Goal: Task Accomplishment & Management: Manage account settings

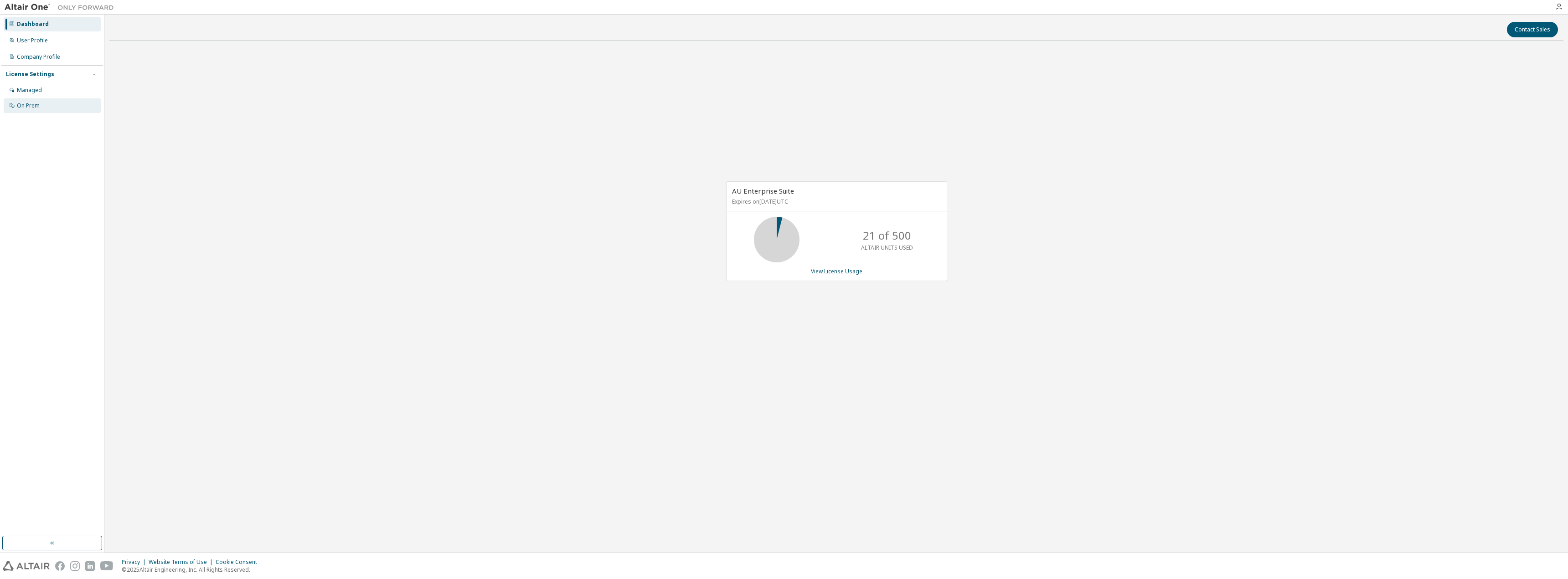
click at [46, 111] on div "On Prem" at bounding box center [52, 106] width 97 height 15
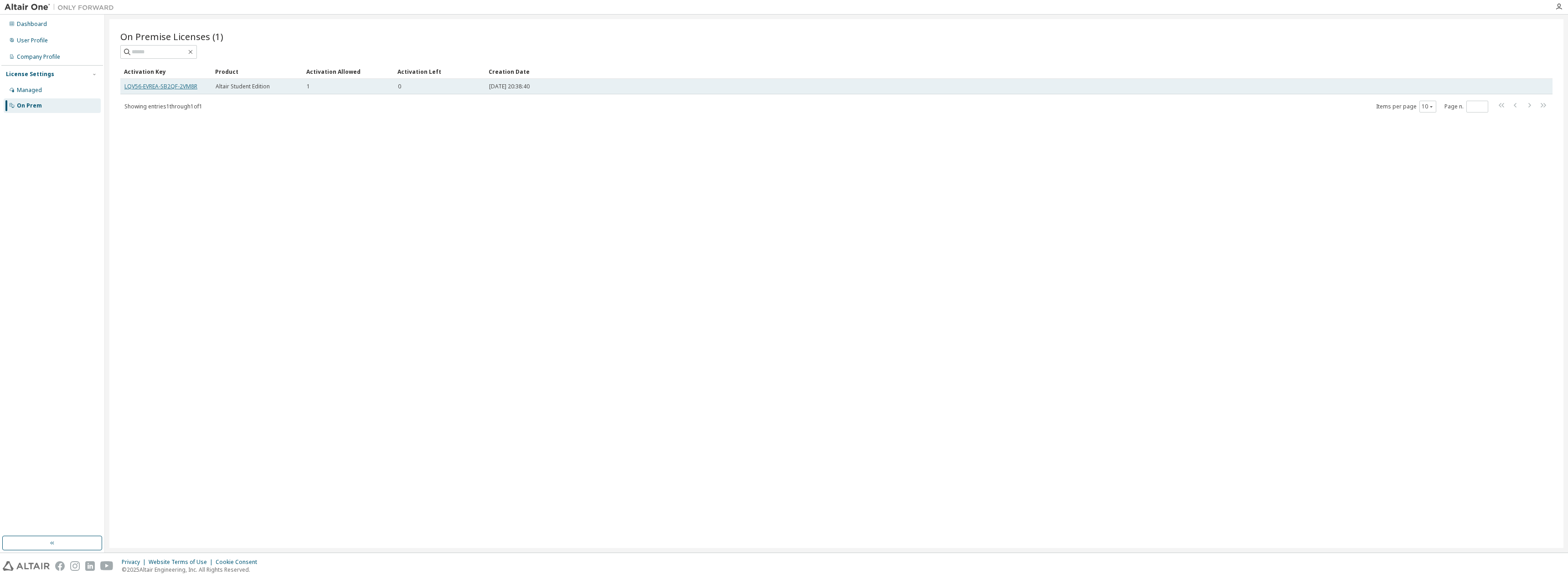
click at [178, 83] on link "LQV56-EVREA-SB2QF-2VM8R" at bounding box center [161, 86] width 73 height 8
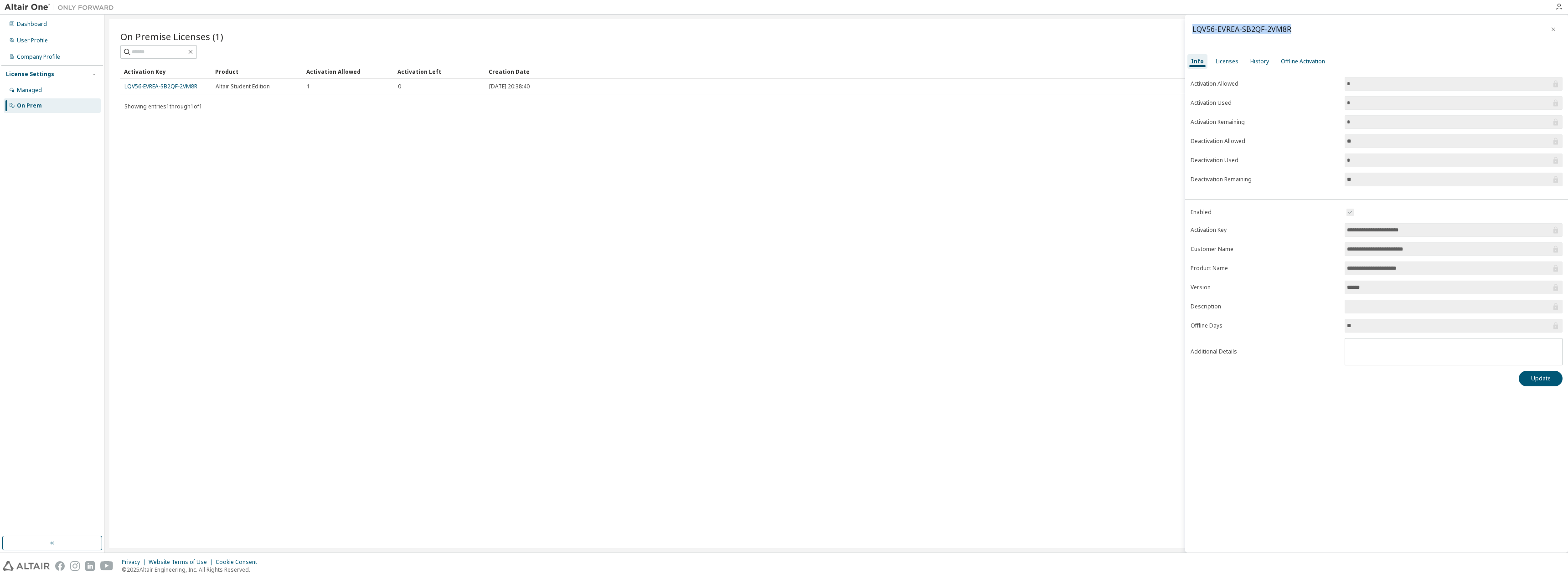
drag, startPoint x: 1303, startPoint y: 29, endPoint x: 1189, endPoint y: 29, distance: 114.0
click at [1189, 29] on div "LQV56-EVREA-SB2QF-2VM8R" at bounding box center [1376, 29] width 383 height 30
click at [1230, 60] on div "Licenses" at bounding box center [1227, 61] width 23 height 7
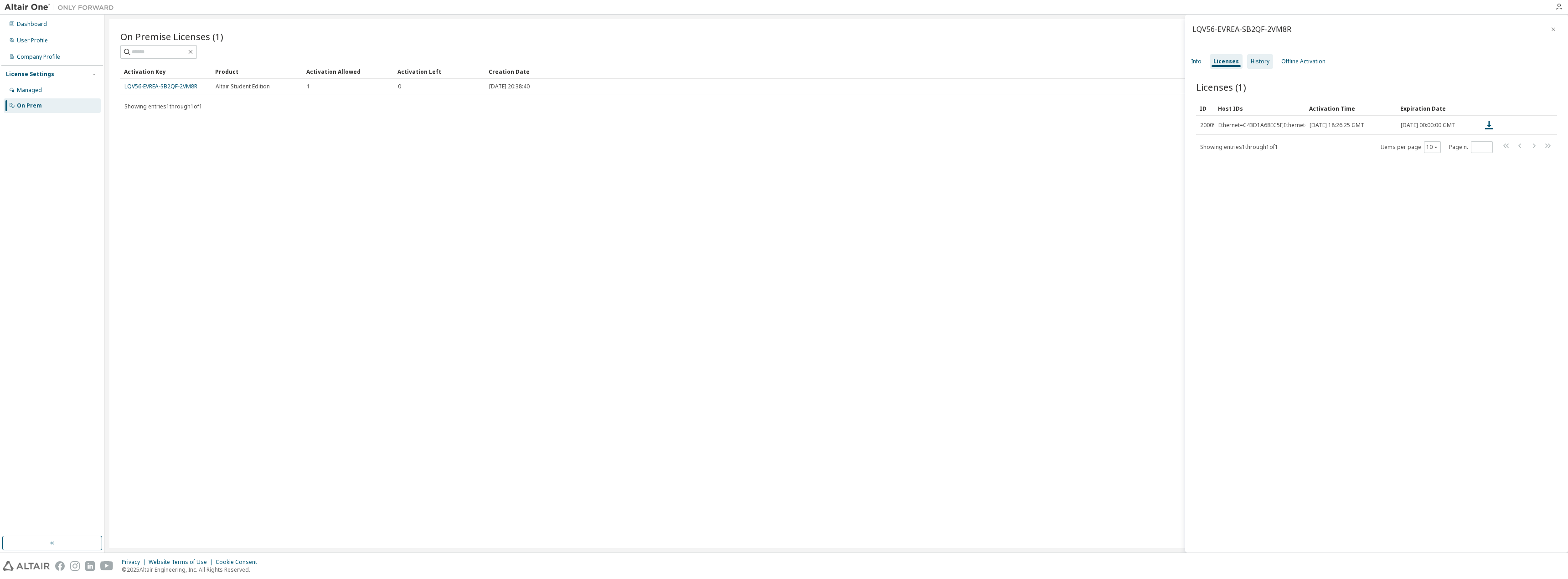
click at [1251, 60] on div "History" at bounding box center [1260, 61] width 19 height 7
click at [1226, 63] on div "Licenses" at bounding box center [1224, 61] width 23 height 7
click at [1203, 66] on div "Info" at bounding box center [1196, 61] width 18 height 15
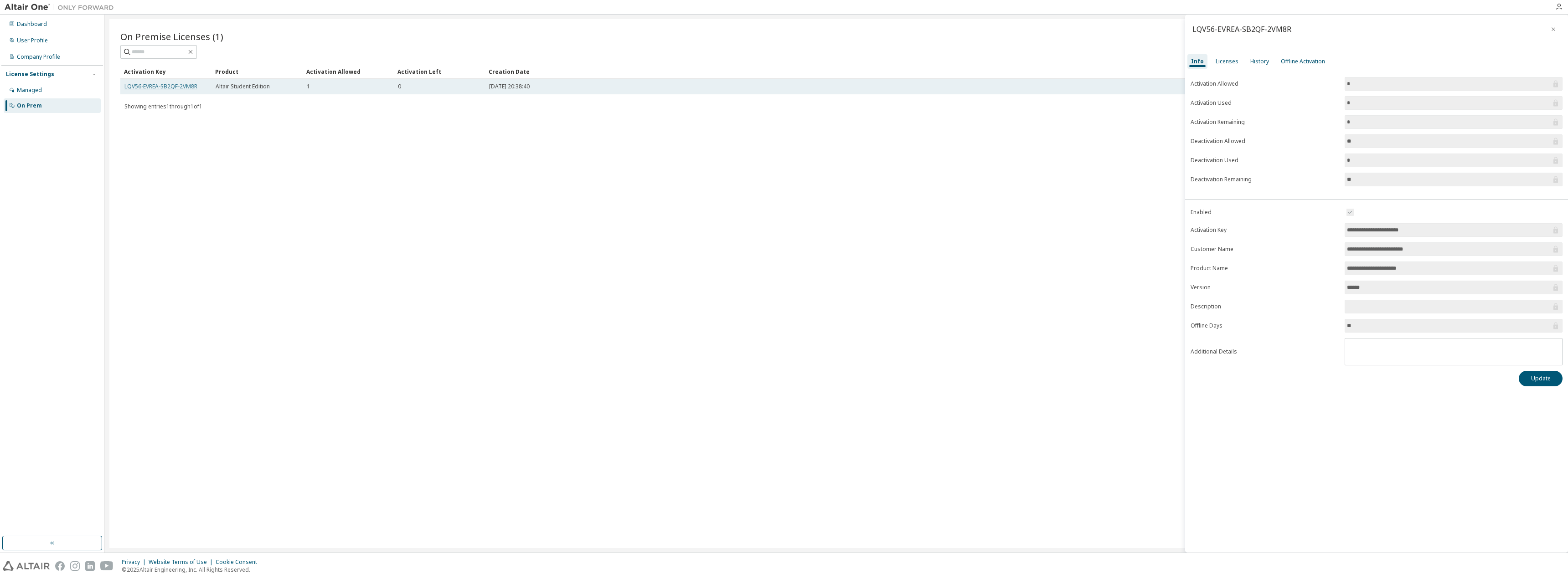
drag, startPoint x: 1273, startPoint y: 153, endPoint x: 173, endPoint y: 86, distance: 1102.0
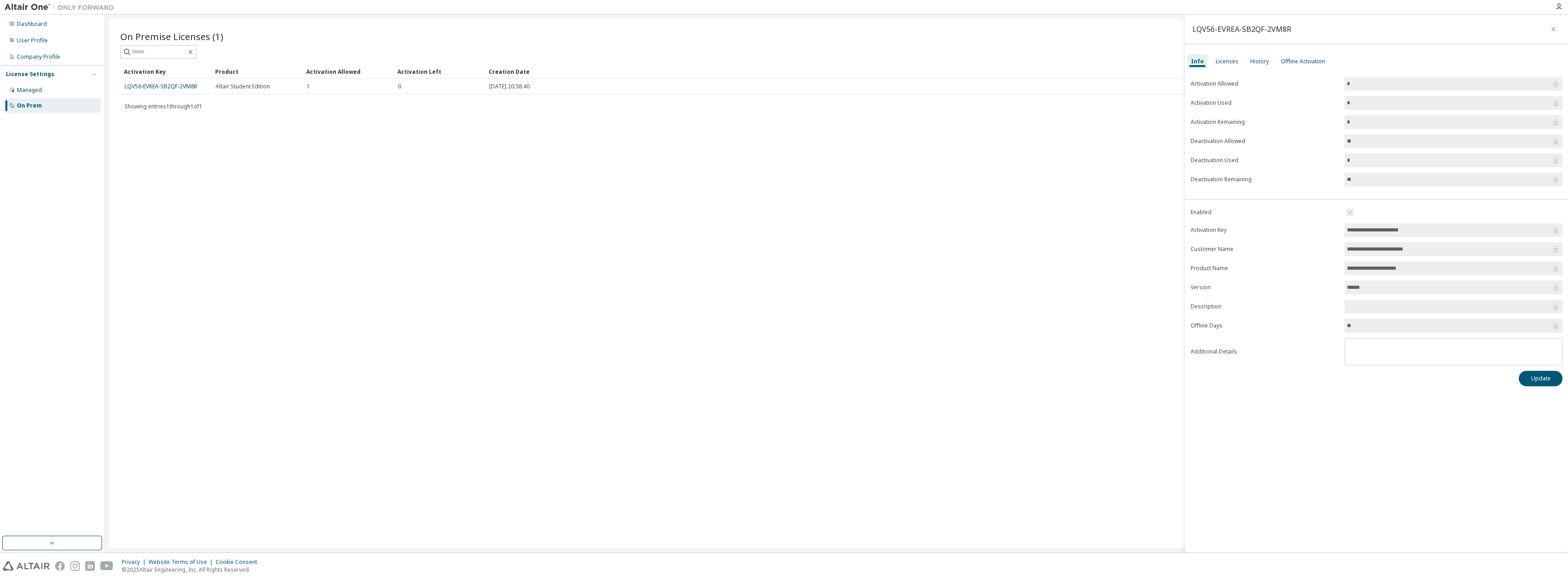
drag, startPoint x: 173, startPoint y: 86, endPoint x: 549, endPoint y: 322, distance: 443.9
click at [549, 322] on div "On Premise Licenses (1) Clear Load Save Save As Field Operator Value Select fil…" at bounding box center [836, 283] width 1454 height 529
drag, startPoint x: 1300, startPoint y: 32, endPoint x: 1188, endPoint y: 26, distance: 112.2
click at [1188, 26] on div "LQV56-EVREA-SB2QF-2VM8R" at bounding box center [1376, 29] width 383 height 30
copy div "LQV56-EVREA-SB2QF-2VM8R"
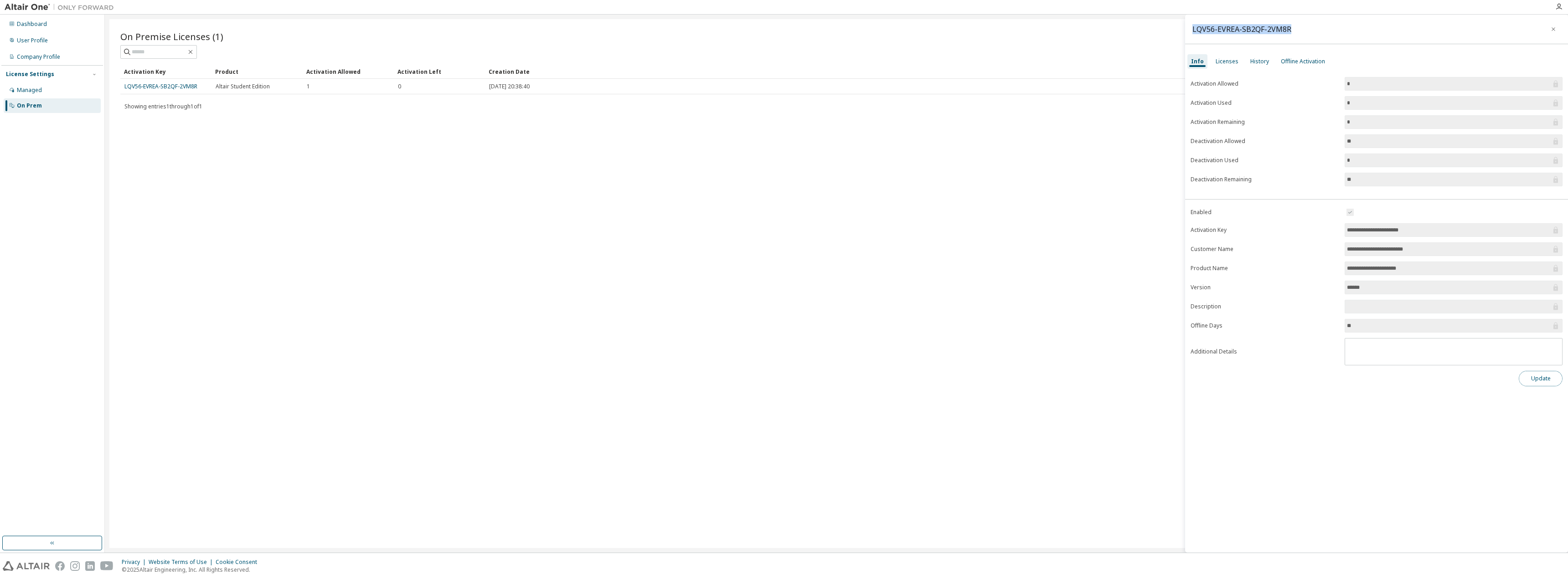
click at [1538, 377] on button "Update" at bounding box center [1541, 378] width 44 height 15
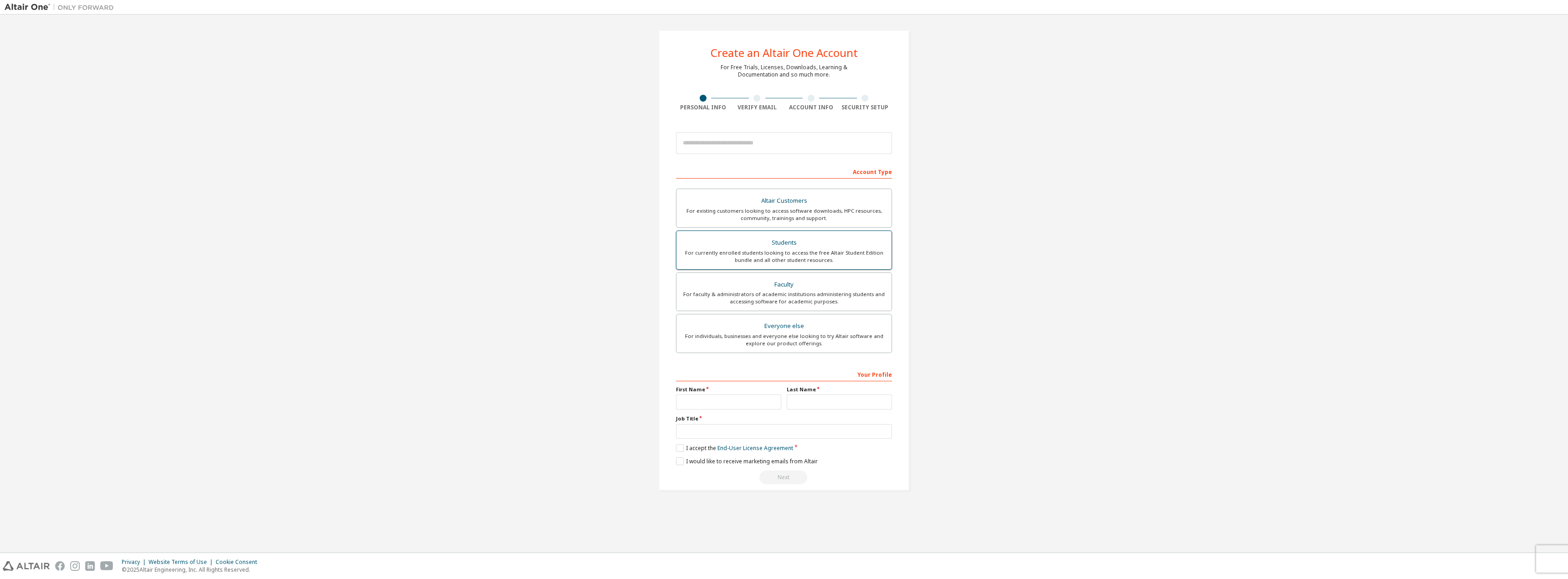
click at [772, 258] on div "For currently enrolled students looking to access the free Altair Student Editi…" at bounding box center [783, 257] width 204 height 15
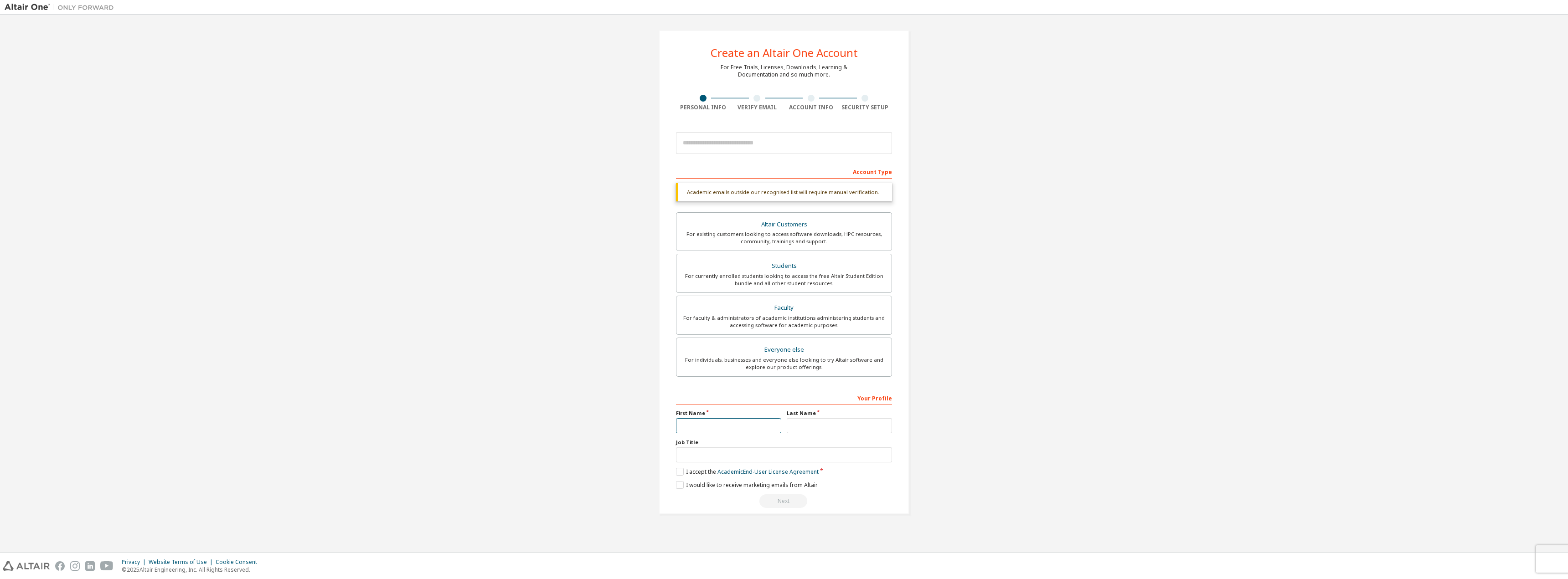
click at [757, 429] on input "text" at bounding box center [729, 425] width 105 height 15
